Goal: Task Accomplishment & Management: Manage account settings

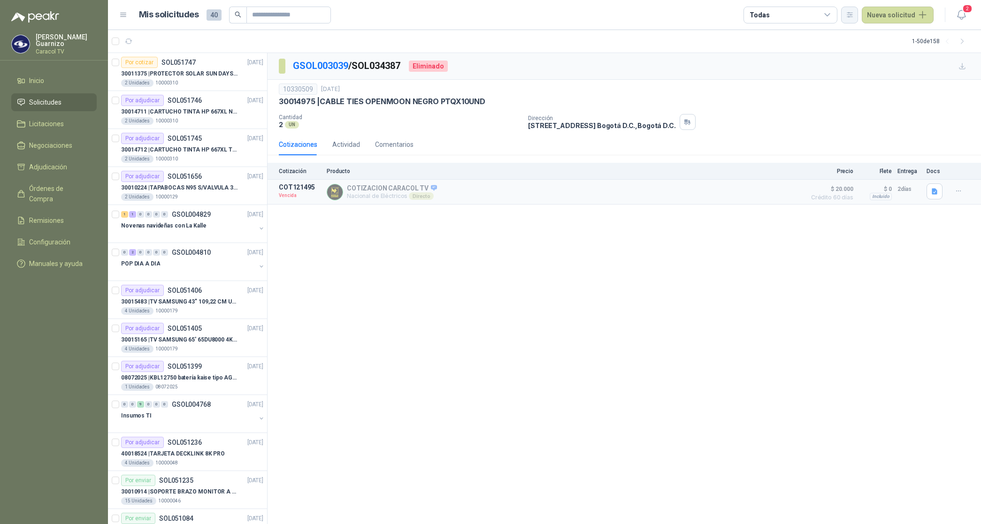
click at [854, 15] on icon "button" at bounding box center [850, 15] width 8 height 8
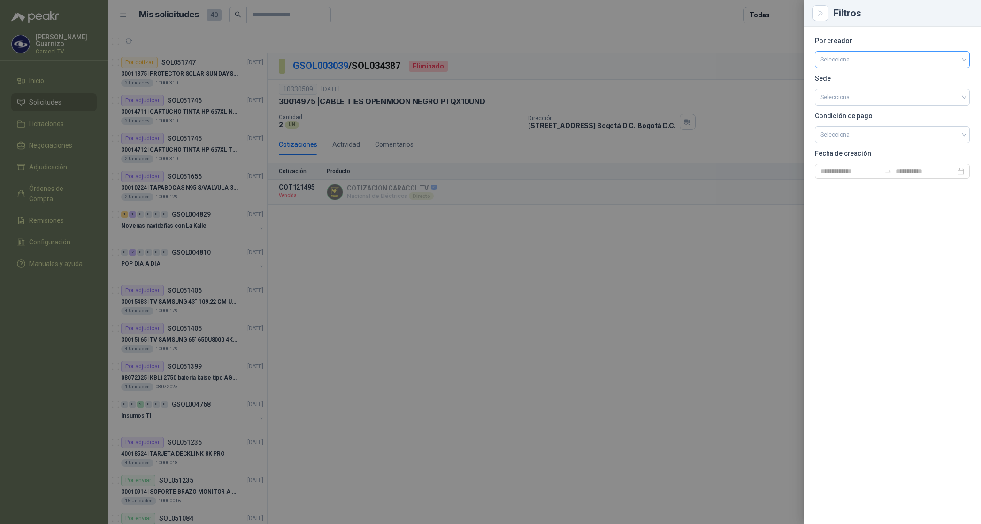
click at [846, 57] on input "search" at bounding box center [892, 59] width 144 height 14
click at [846, 111] on div "[PERSON_NAME]" at bounding box center [892, 109] width 140 height 10
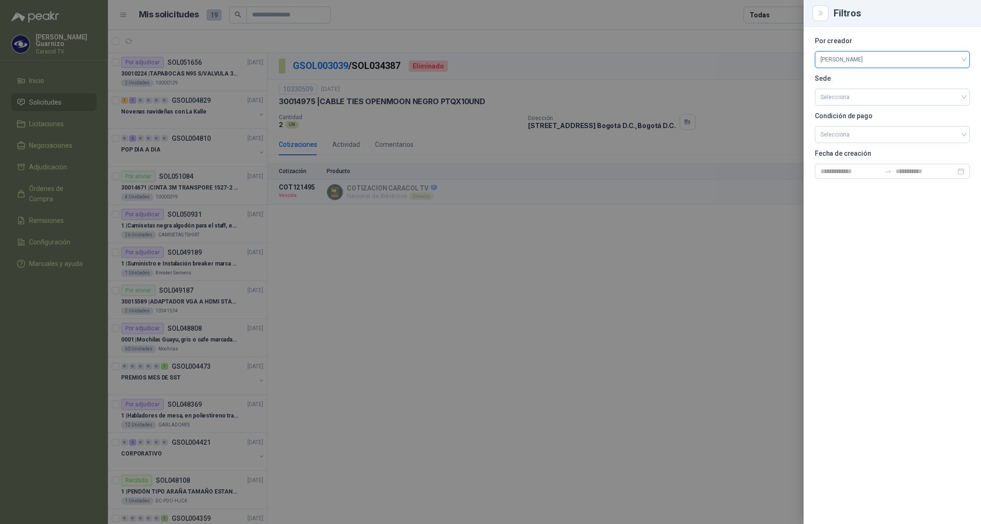
click at [772, 13] on div at bounding box center [490, 262] width 981 height 524
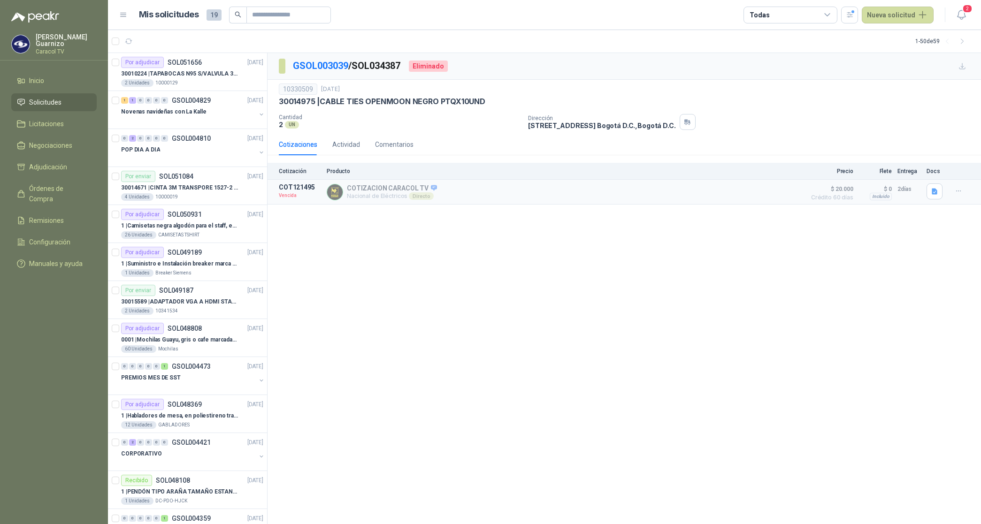
click at [772, 13] on div "Todas" at bounding box center [790, 15] width 94 height 17
click at [789, 51] on div "1 Por cotizar" at bounding box center [776, 54] width 45 height 8
click at [790, 69] on div "16 Por adjudicar" at bounding box center [779, 71] width 51 height 8
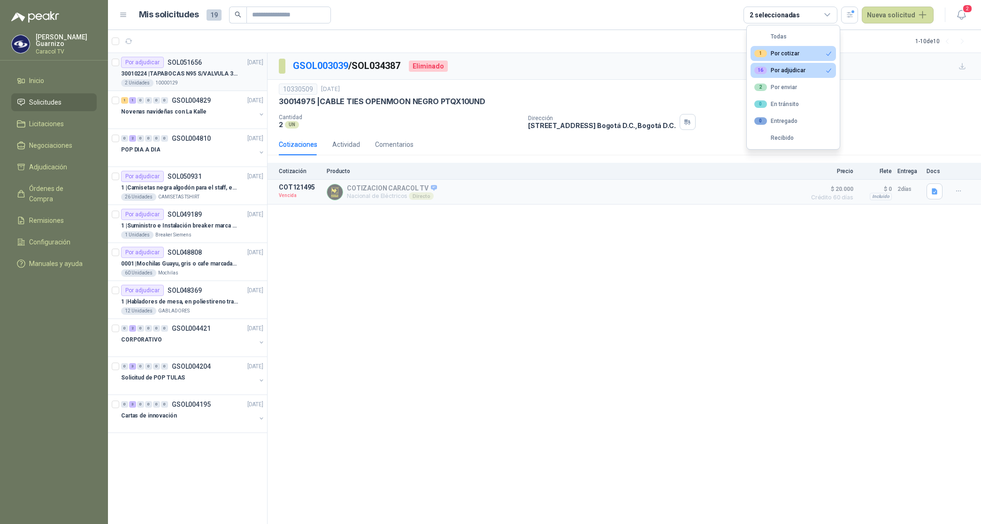
click at [199, 75] on p "30010224 | TAPABOCAS N95 S/VALVULA 3M 9010" at bounding box center [179, 73] width 117 height 9
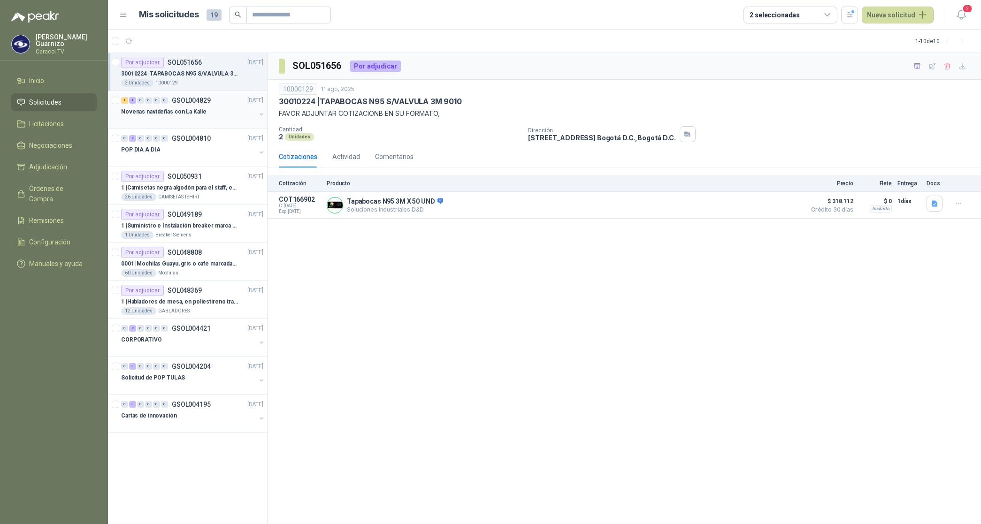
click at [191, 114] on p "Novenas navideñas con La Kalle" at bounding box center [163, 111] width 85 height 9
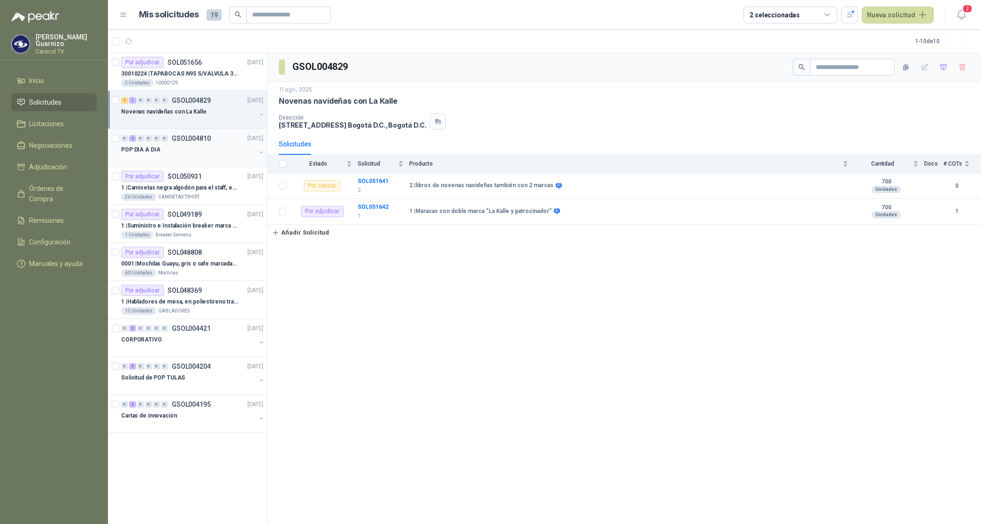
click at [152, 147] on p "POP DIA A DIA" at bounding box center [140, 149] width 39 height 9
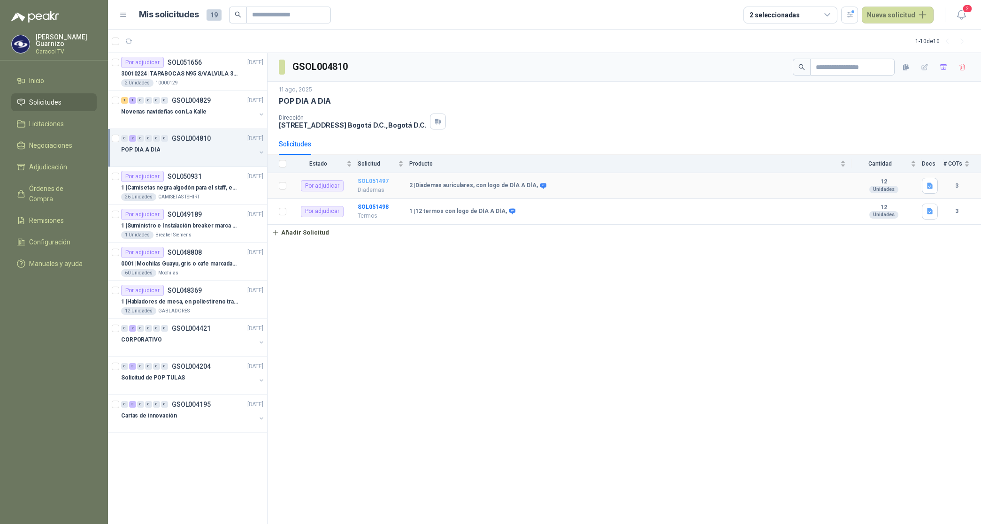
click at [364, 179] on b "SOL051497" at bounding box center [373, 181] width 31 height 7
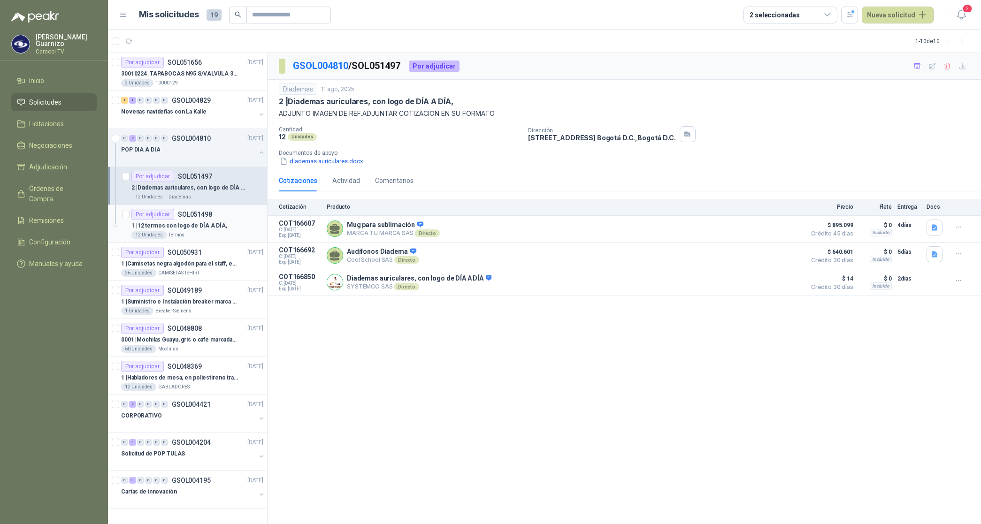
click at [202, 224] on p "1 | 12 termos con logo de DÍA A DÍA," at bounding box center [179, 226] width 96 height 9
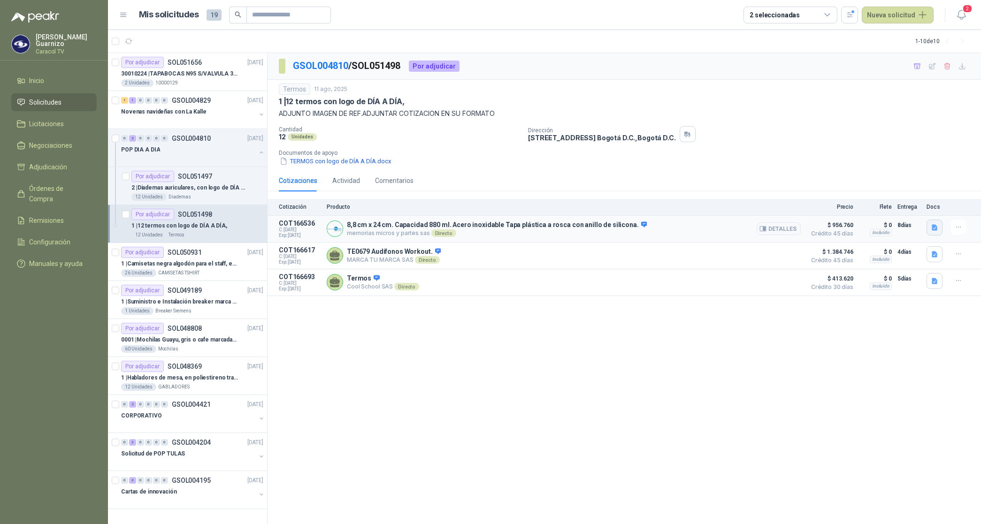
click at [935, 228] on icon "button" at bounding box center [935, 228] width 8 height 8
click at [890, 209] on button "TERMO.docx" at bounding box center [887, 207] width 47 height 10
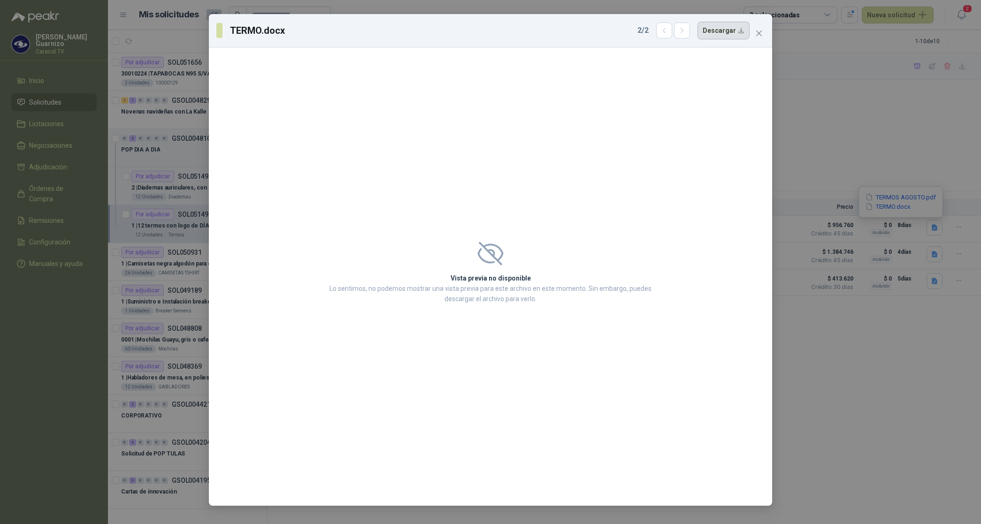
click at [722, 34] on button "Descargar" at bounding box center [723, 31] width 52 height 18
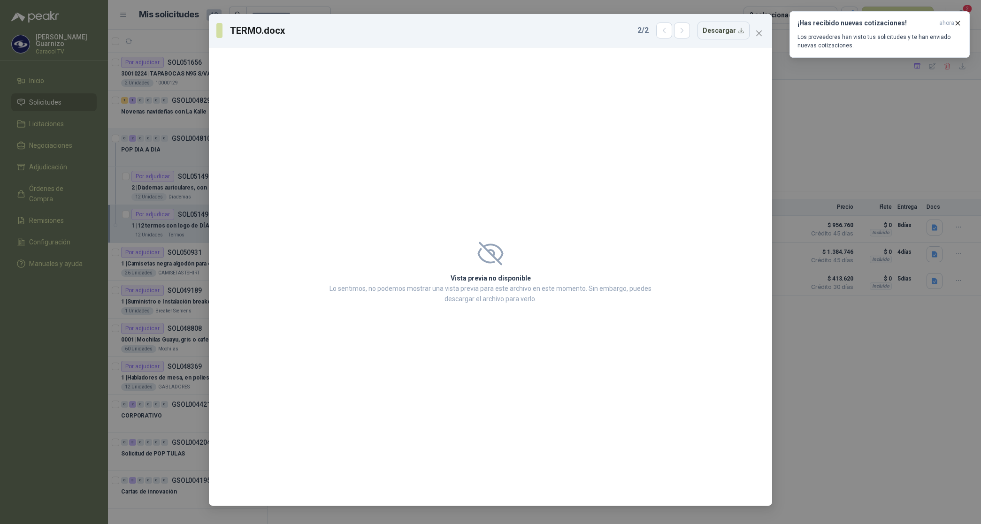
click at [588, 27] on div "TERMO.docx 2 / 2 Descargar" at bounding box center [482, 31] width 533 height 18
click at [960, 22] on icon "button" at bounding box center [958, 23] width 8 height 8
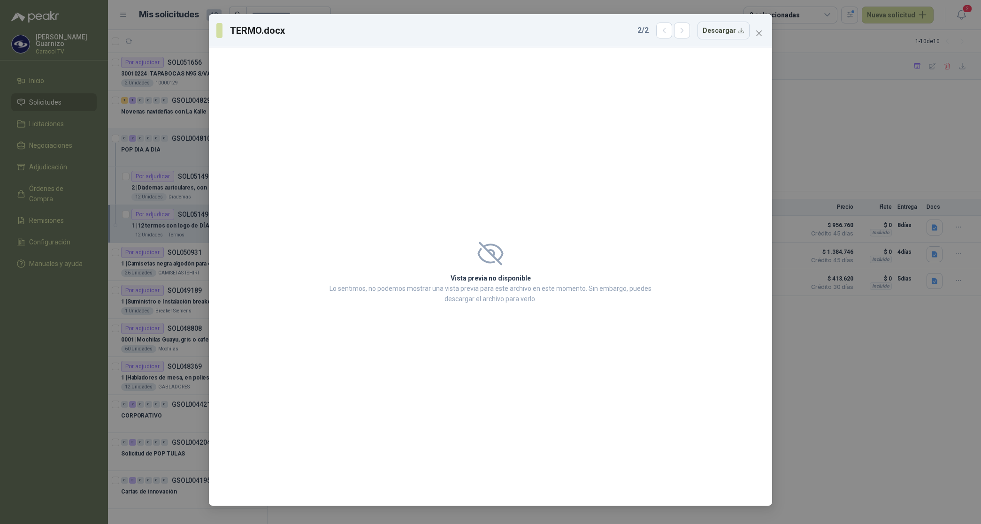
click at [758, 34] on icon "close" at bounding box center [759, 34] width 6 height 6
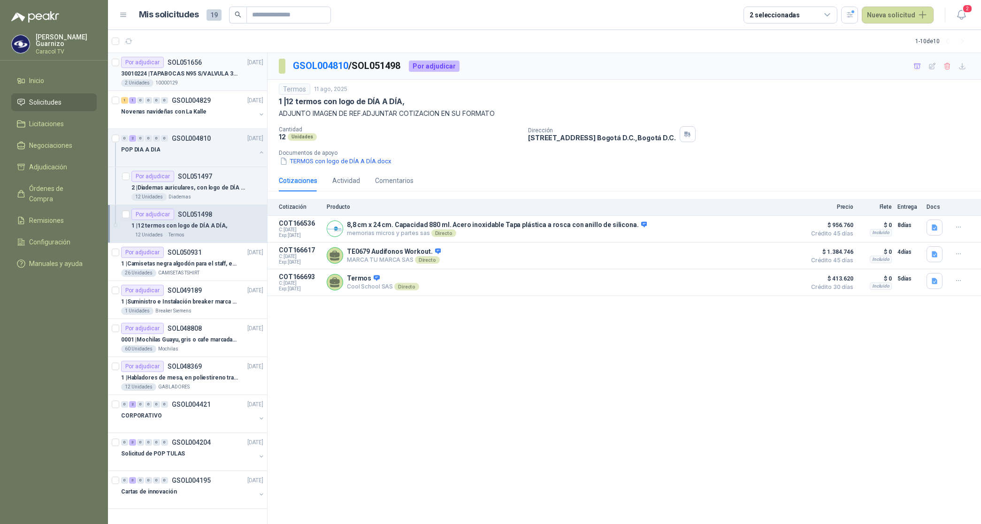
click at [161, 73] on p "30010224 | TAPABOCAS N95 S/VALVULA 3M 9010" at bounding box center [179, 73] width 117 height 9
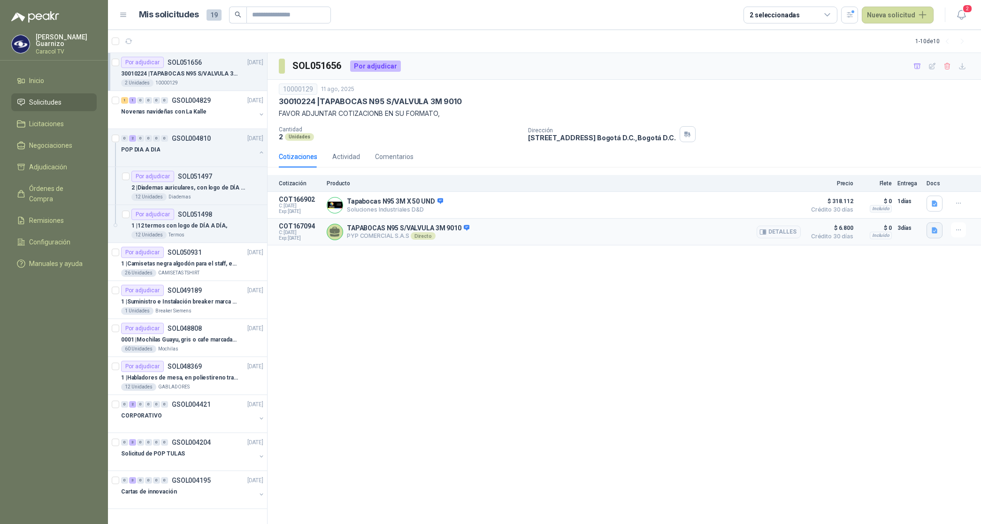
click at [935, 234] on icon "button" at bounding box center [935, 231] width 6 height 6
click at [914, 212] on button "COT 971 - CARACOL.pdf" at bounding box center [896, 211] width 79 height 10
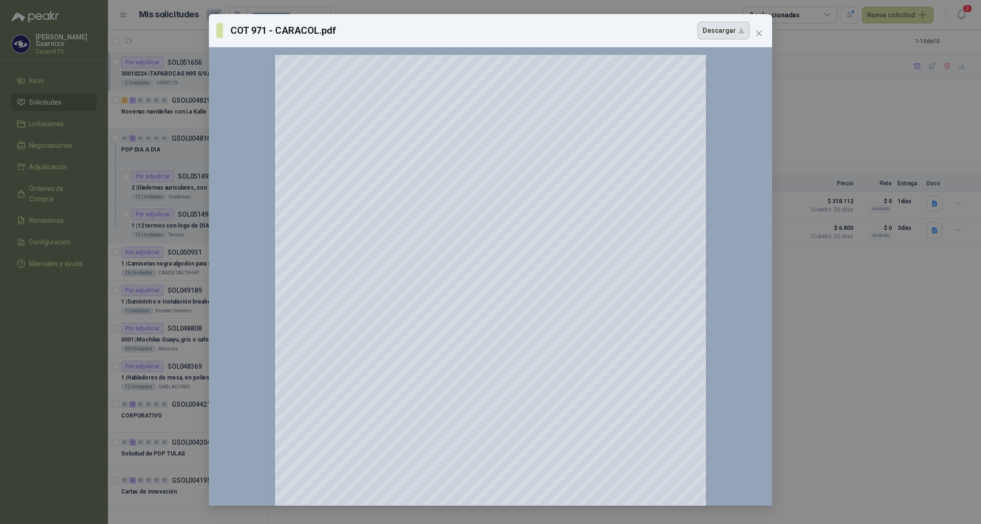
click at [712, 29] on button "Descargar" at bounding box center [723, 31] width 52 height 18
click at [711, 156] on div at bounding box center [490, 334] width 548 height 558
click at [756, 34] on icon "close" at bounding box center [759, 34] width 8 height 8
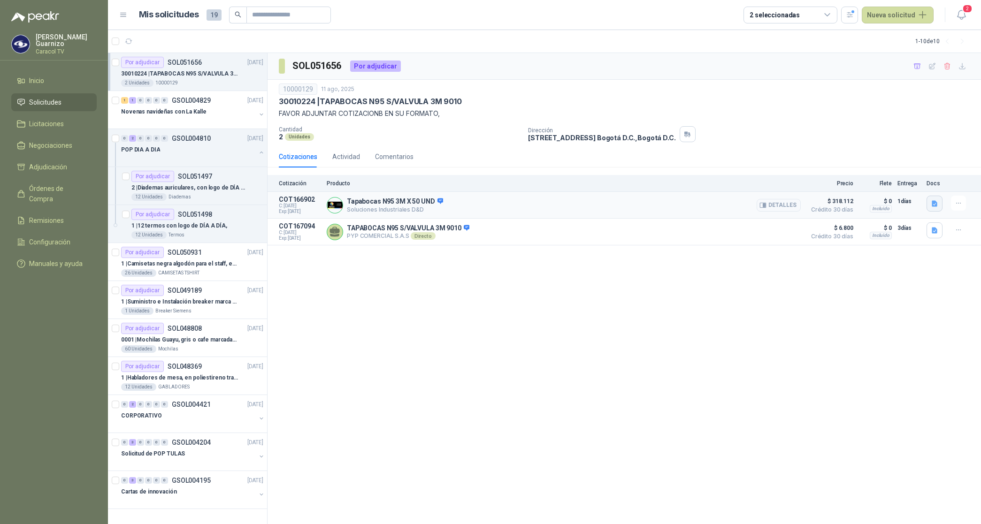
click at [930, 206] on button "button" at bounding box center [934, 204] width 16 height 16
click at [881, 185] on button "WhatsApp Image [DATE] 4.20.45 PM.jpeg" at bounding box center [875, 183] width 124 height 10
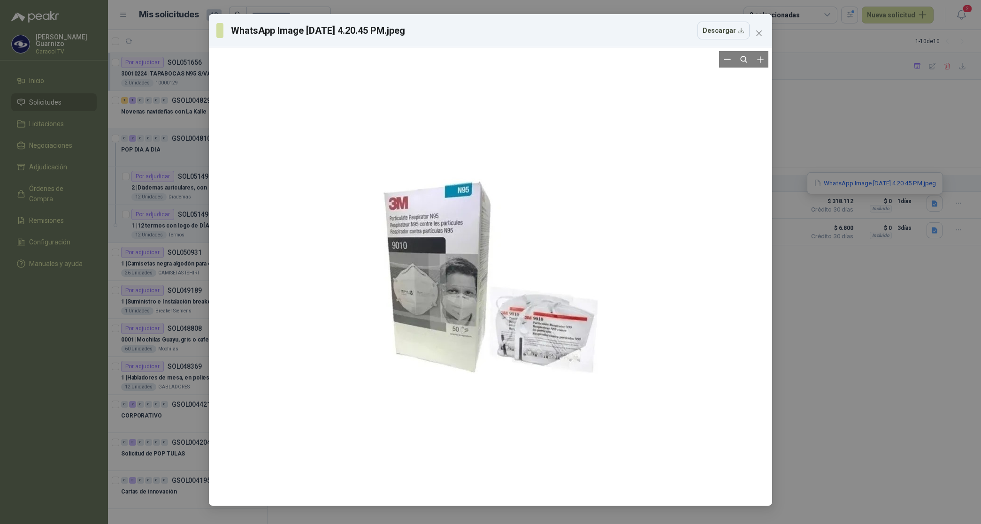
click at [492, 284] on div at bounding box center [490, 276] width 235 height 451
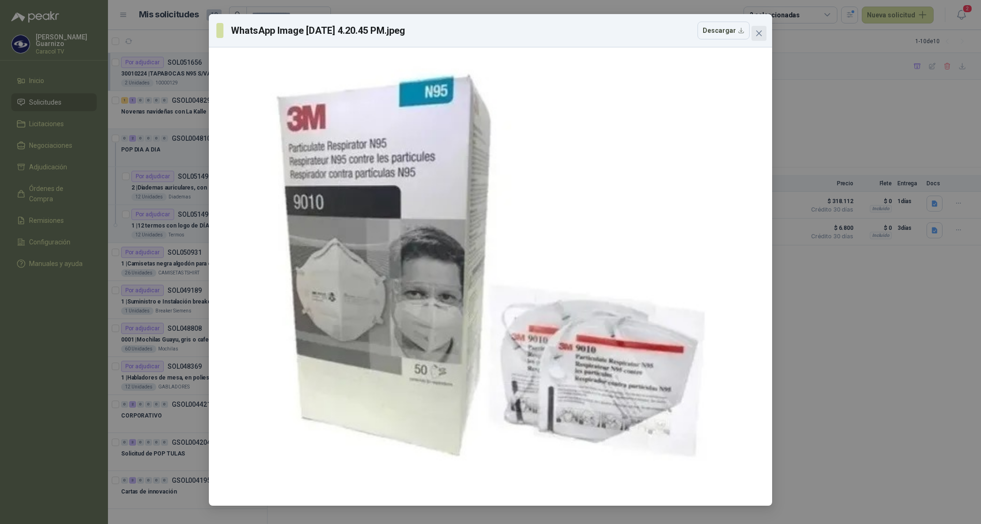
click at [758, 33] on icon "close" at bounding box center [759, 34] width 6 height 6
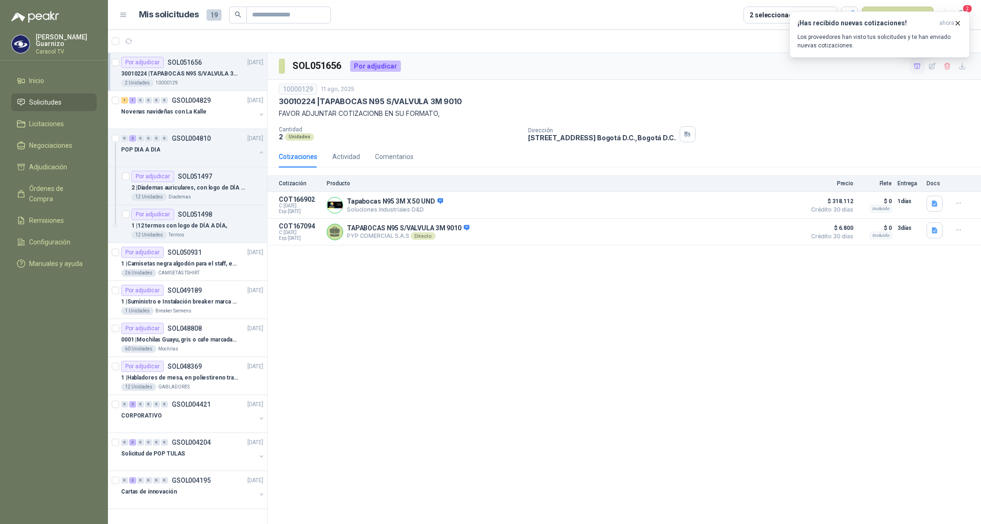
click at [916, 68] on icon "button" at bounding box center [917, 66] width 8 height 8
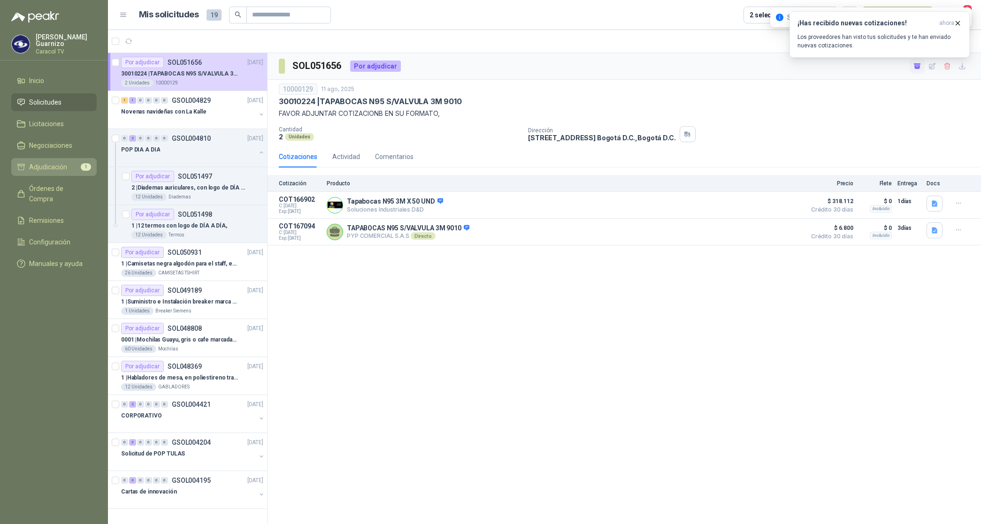
click at [40, 164] on span "Adjudicación" at bounding box center [48, 167] width 38 height 10
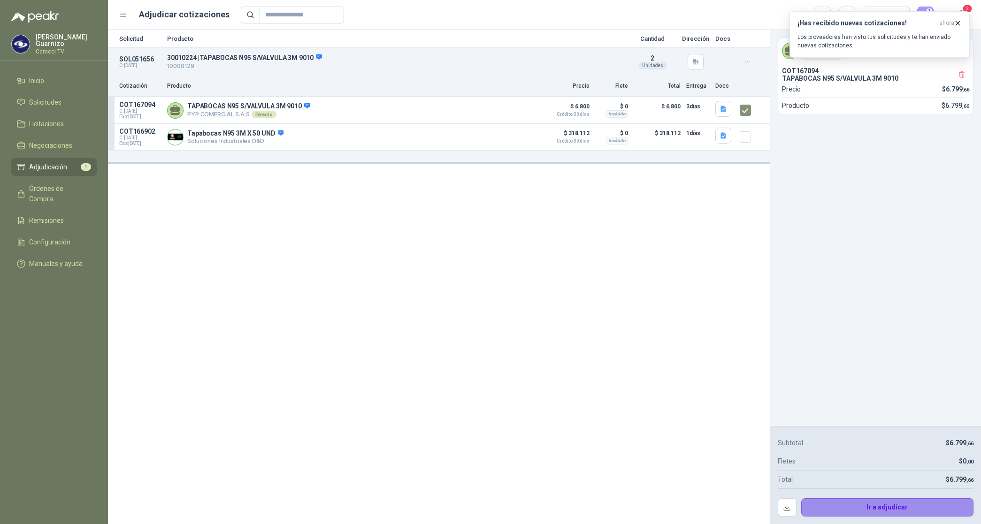
click at [892, 504] on button "Ir a adjudicar" at bounding box center [887, 507] width 173 height 19
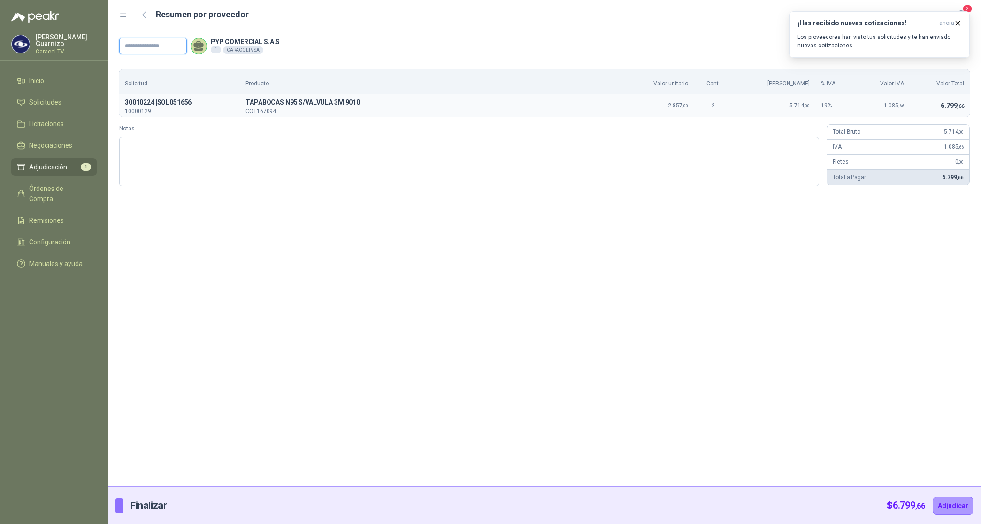
click at [161, 51] on input "text" at bounding box center [153, 46] width 68 height 17
paste input "**********"
type input "**********"
click at [949, 508] on button "Adjudicar" at bounding box center [953, 506] width 41 height 18
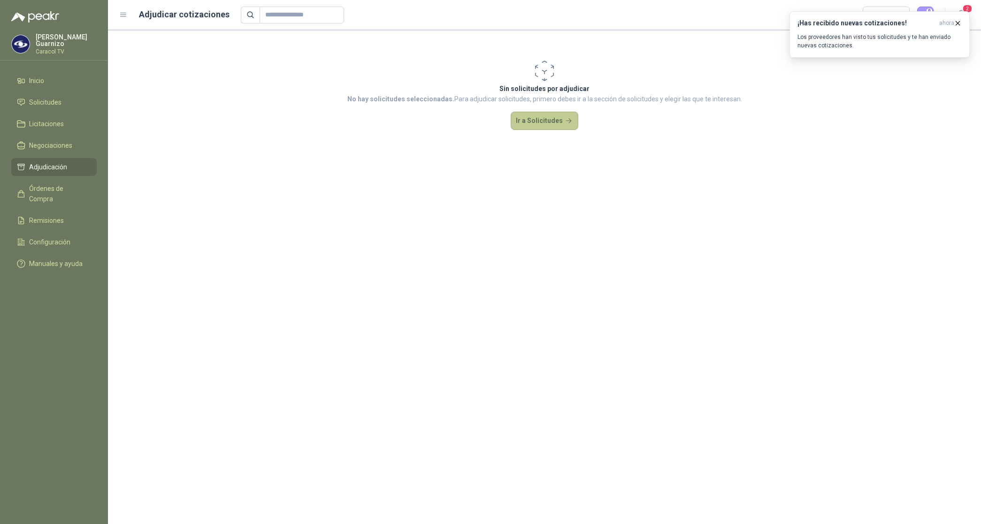
click at [534, 120] on button "Ir a Solicitudes" at bounding box center [545, 121] width 68 height 19
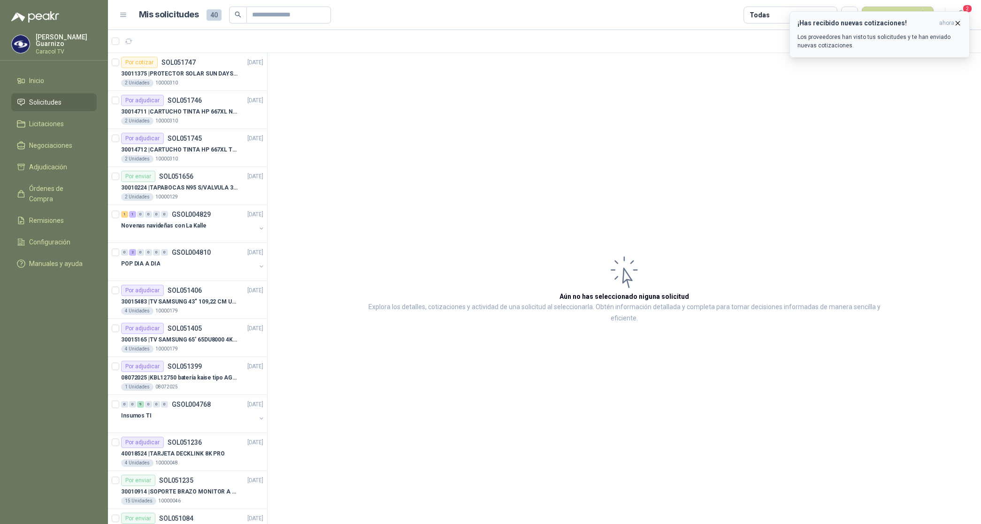
click at [960, 22] on icon "button" at bounding box center [958, 23] width 8 height 8
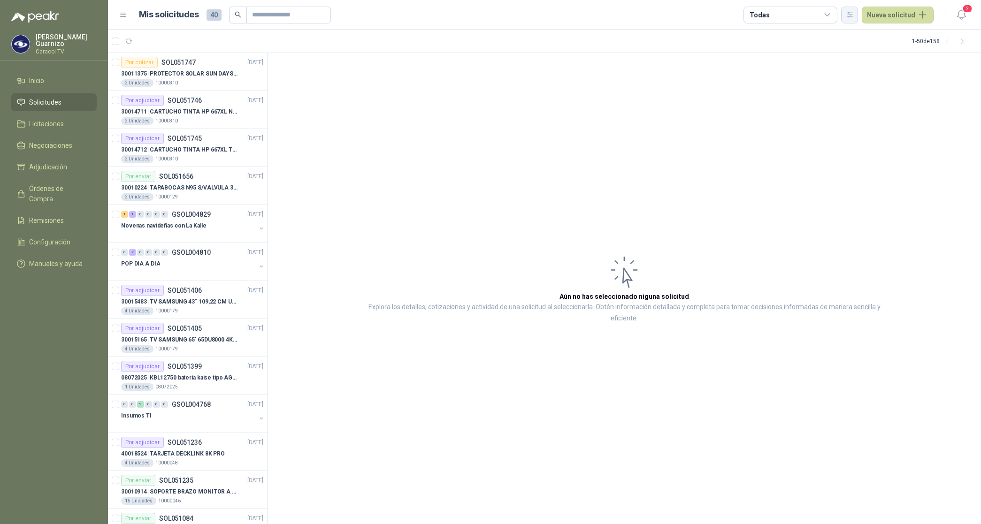
click at [854, 13] on icon "button" at bounding box center [850, 15] width 8 height 8
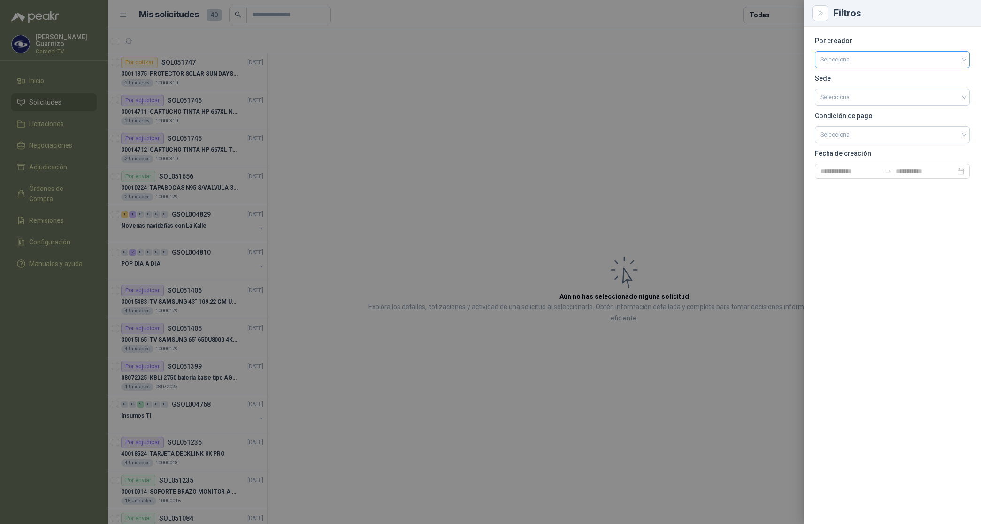
click at [848, 56] on input "search" at bounding box center [892, 59] width 144 height 14
click at [848, 108] on div "[PERSON_NAME]" at bounding box center [892, 109] width 140 height 10
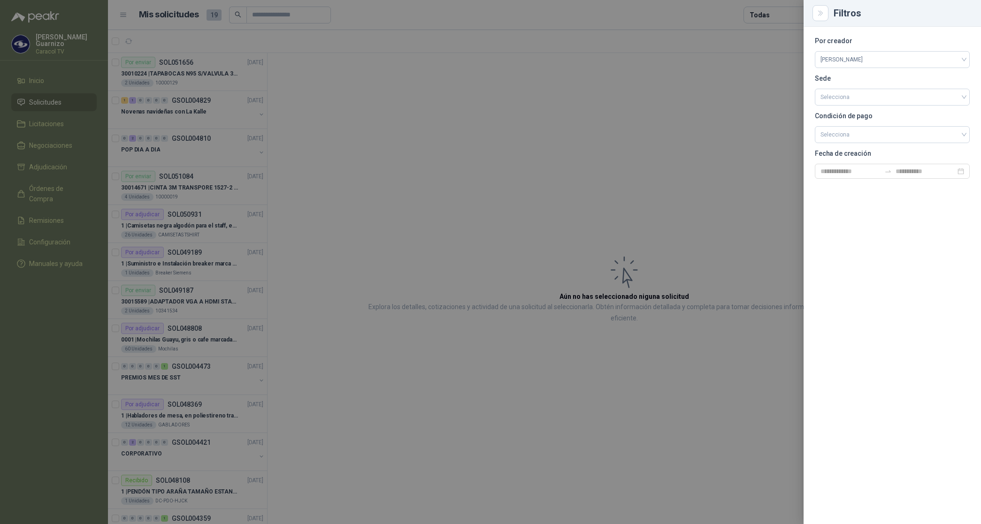
click at [774, 14] on div at bounding box center [490, 262] width 981 height 524
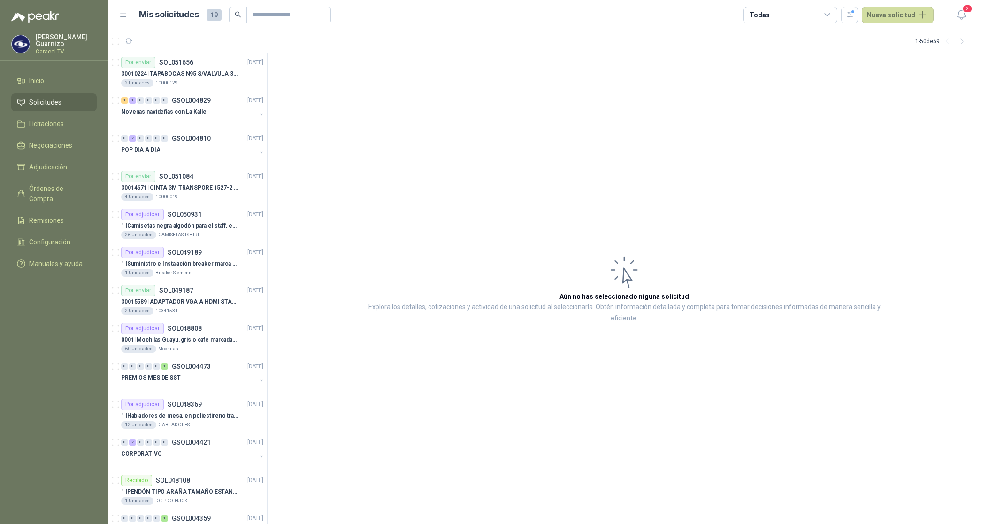
click at [774, 14] on div "Todas" at bounding box center [790, 15] width 94 height 17
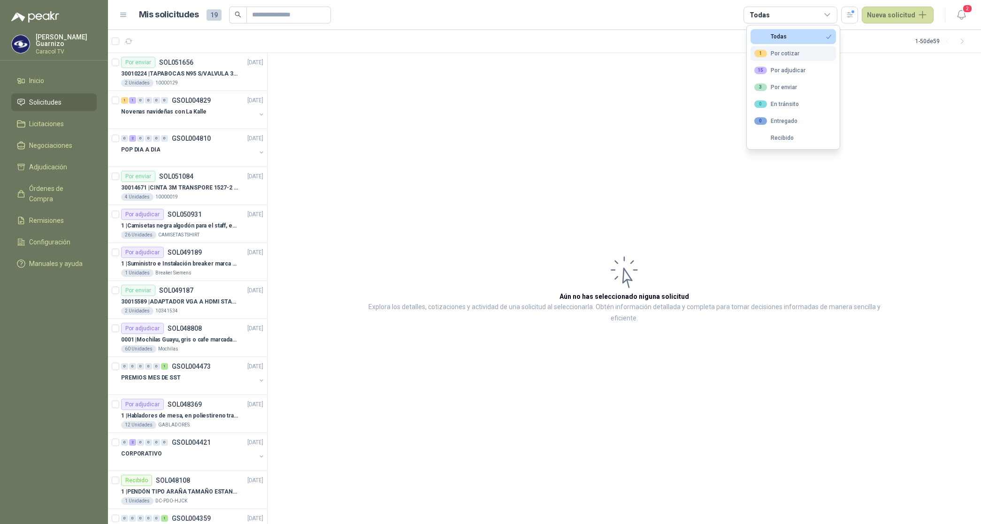
drag, startPoint x: 775, startPoint y: 48, endPoint x: 784, endPoint y: 59, distance: 14.0
click at [775, 49] on button "1 Por cotizar" at bounding box center [792, 53] width 85 height 15
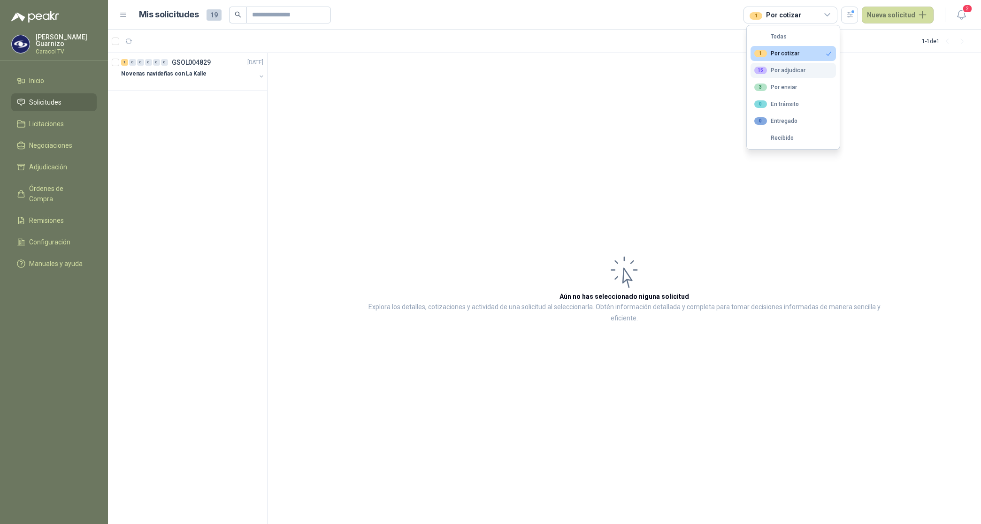
click at [788, 73] on div "15 Por adjudicar" at bounding box center [779, 71] width 51 height 8
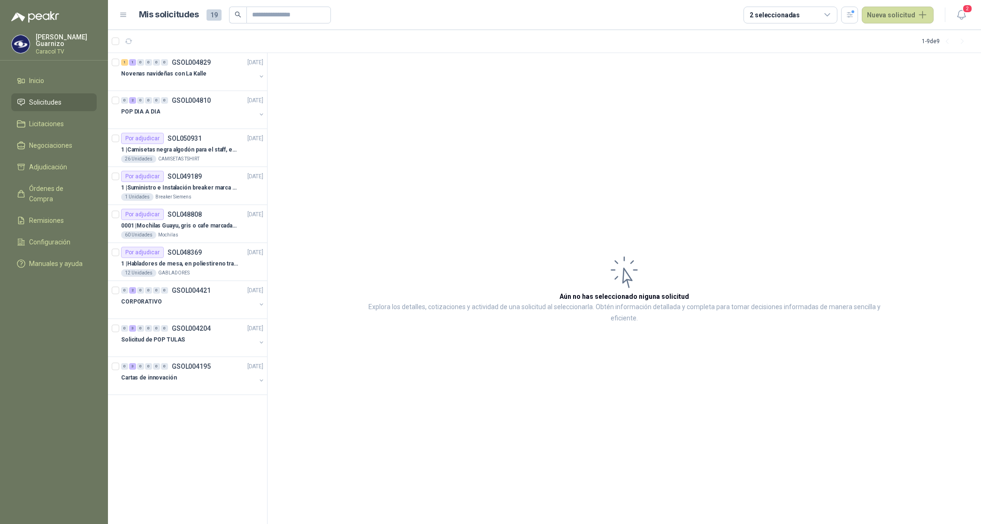
click at [515, 155] on article "Aún no has seleccionado niguna solicitud Explora los detalles, cotizaciones y a…" at bounding box center [624, 289] width 713 height 472
click at [193, 62] on p "GSOL004829" at bounding box center [191, 62] width 39 height 7
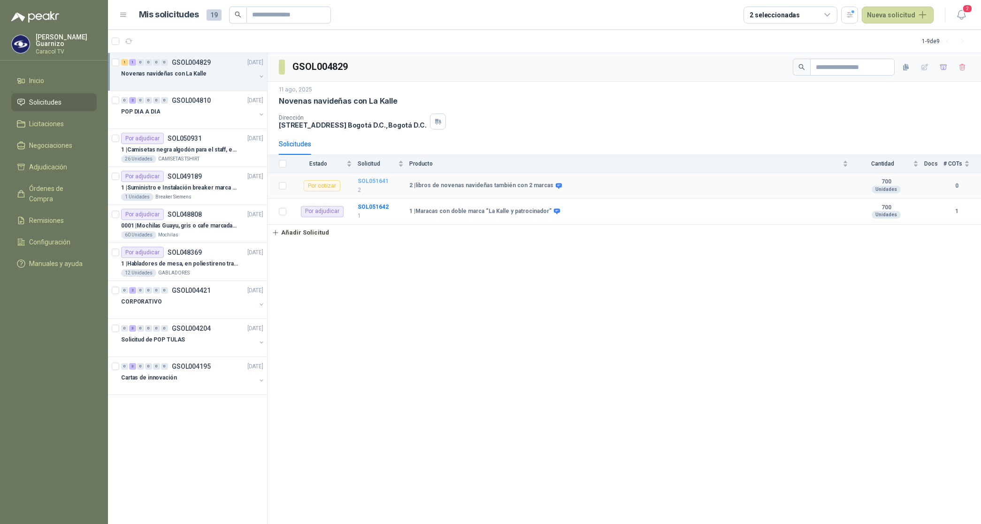
click at [379, 181] on b "SOL051641" at bounding box center [373, 181] width 31 height 7
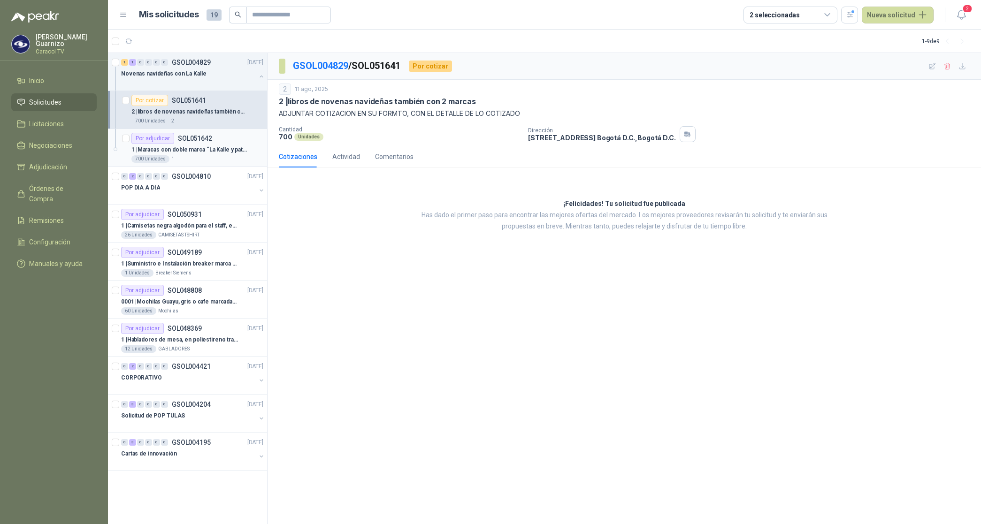
click at [158, 142] on div "Por adjudicar" at bounding box center [152, 138] width 43 height 11
